Goal: Information Seeking & Learning: Learn about a topic

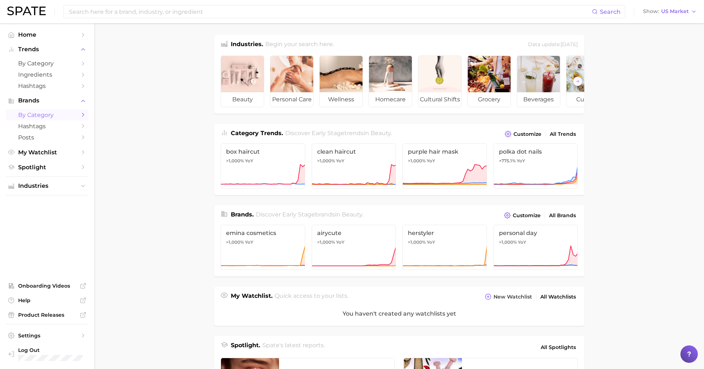
click at [48, 115] on span "by Category" at bounding box center [47, 114] width 58 height 7
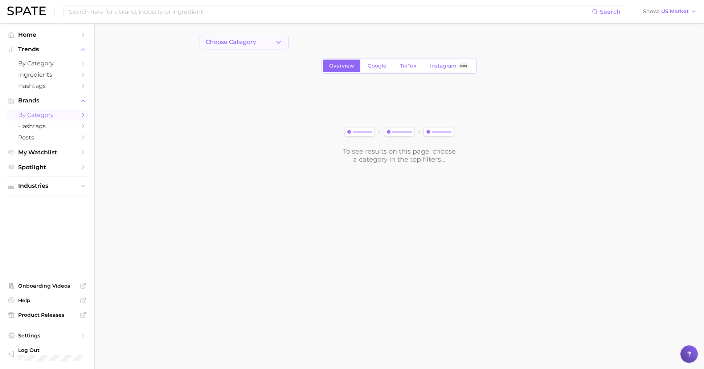
click at [250, 40] on span "Choose Category" at bounding box center [231, 42] width 50 height 7
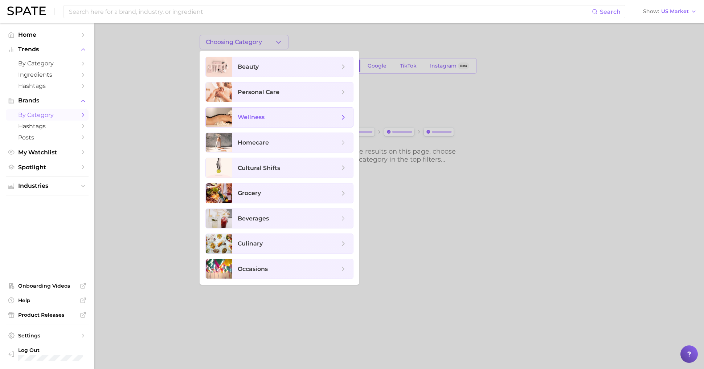
click at [280, 115] on span "wellness" at bounding box center [289, 117] width 102 height 8
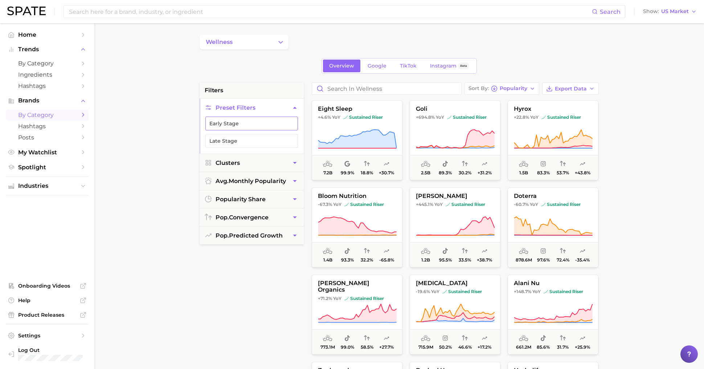
click at [260, 125] on button "Early Stage" at bounding box center [251, 123] width 92 height 14
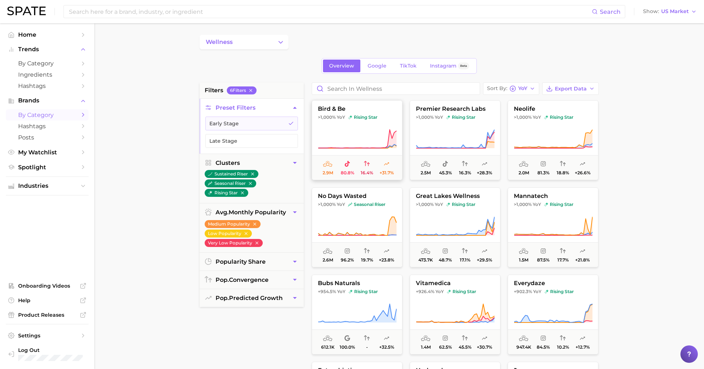
click at [353, 126] on button "bird & be >1,000% YoY rising star 2.9m 80.8% 16.4% +31.7%" at bounding box center [357, 140] width 91 height 80
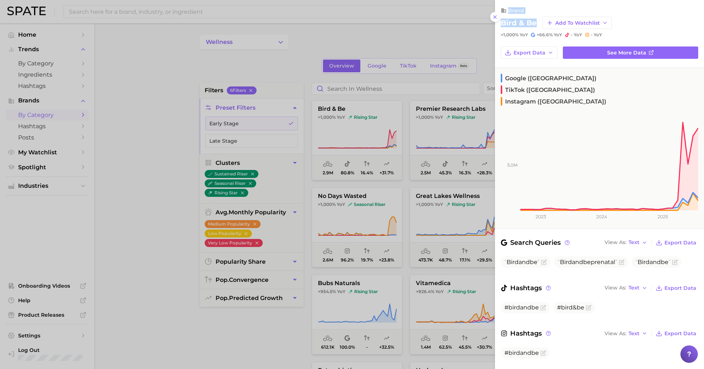
drag, startPoint x: 535, startPoint y: 24, endPoint x: 493, endPoint y: 24, distance: 41.7
click at [394, 78] on div at bounding box center [352, 184] width 704 height 369
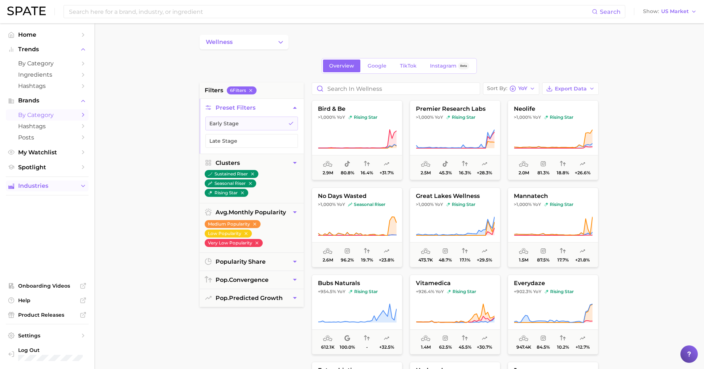
click at [74, 186] on span "Industries" at bounding box center [47, 185] width 58 height 7
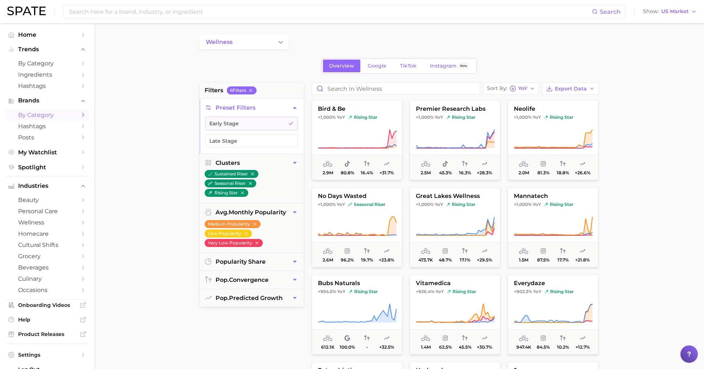
click at [161, 163] on main "wellness Overview Google TikTok Instagram Beta filters 6 Filter s Preset Filter…" at bounding box center [398, 298] width 609 height 550
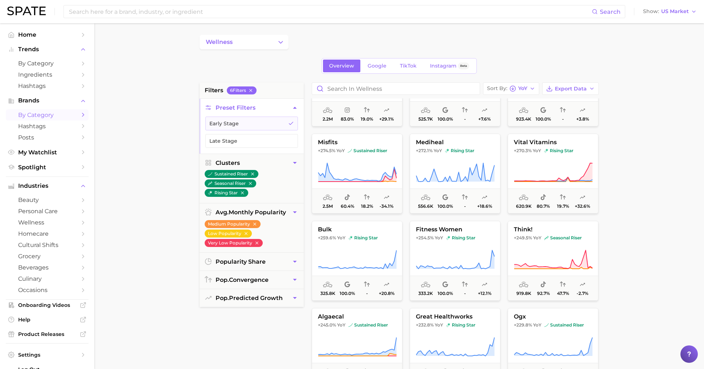
scroll to position [669, 0]
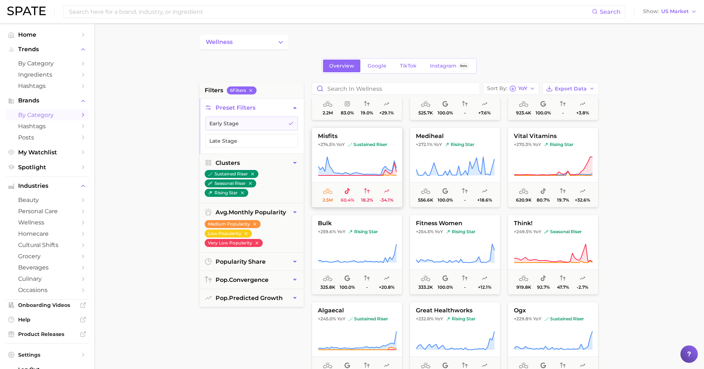
click at [364, 167] on icon at bounding box center [357, 166] width 79 height 20
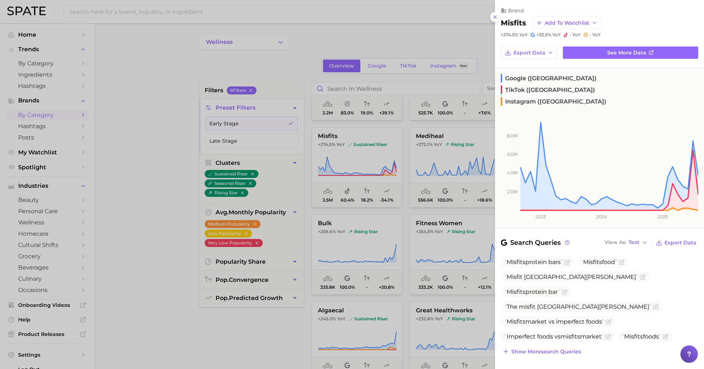
click at [419, 141] on div at bounding box center [352, 184] width 704 height 369
